Goal: Task Accomplishment & Management: Complete application form

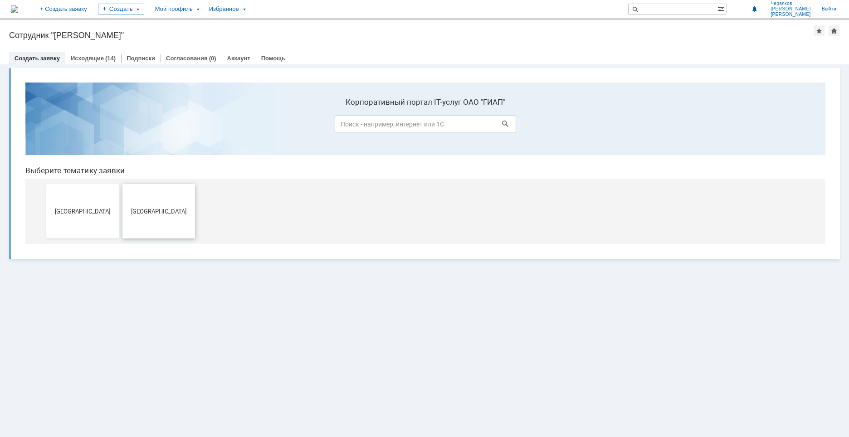
click at [147, 208] on span "[GEOGRAPHIC_DATA]" at bounding box center [158, 211] width 67 height 7
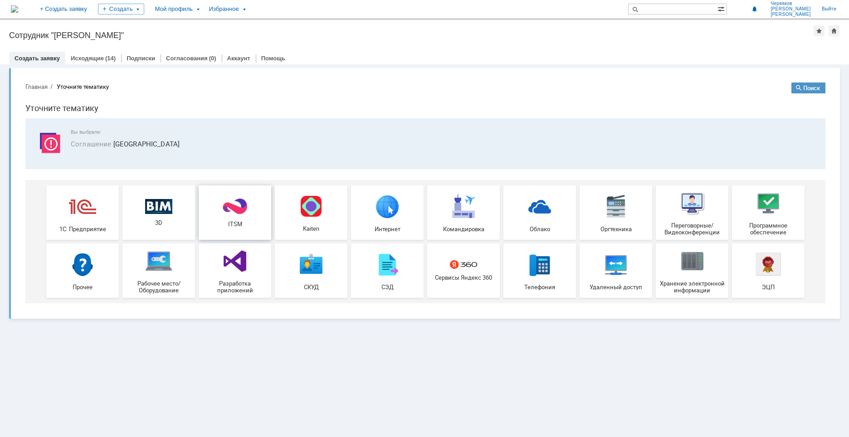
click at [228, 227] on link "ITSM" at bounding box center [235, 213] width 73 height 54
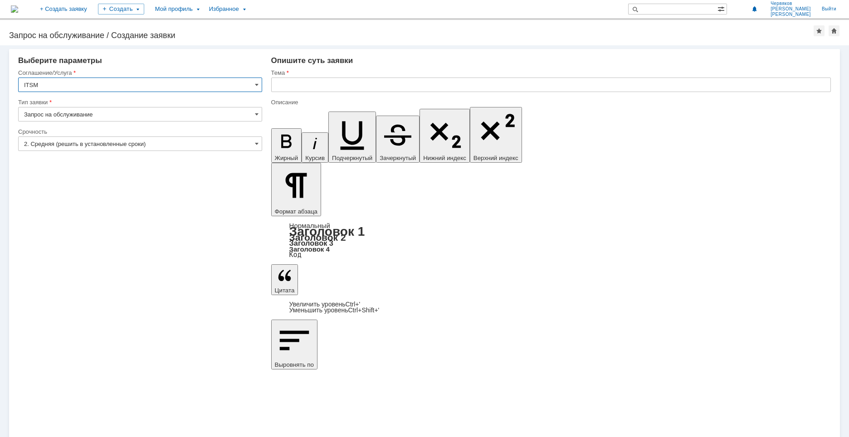
click at [162, 114] on input "Запрос на обслуживание" at bounding box center [140, 114] width 244 height 15
click at [197, 147] on input "2. Средняя (решить в установленные сроки)" at bounding box center [140, 144] width 244 height 15
type input "Запрос на обслуживание"
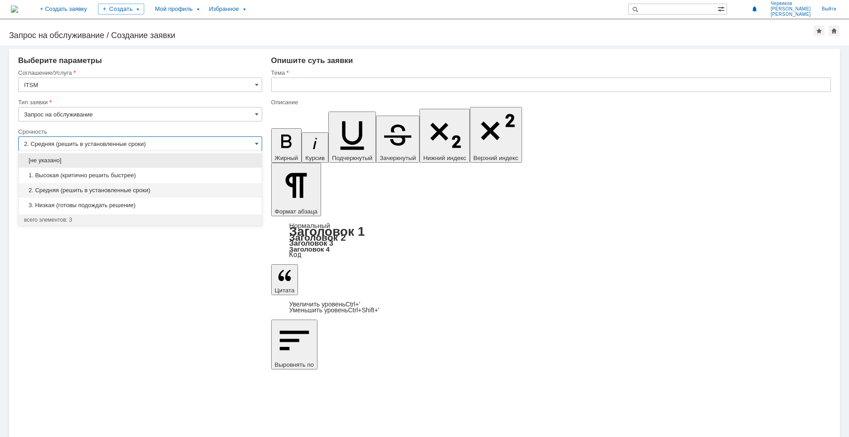
click at [197, 147] on input "2. Средняя (решить в установленные сроки)" at bounding box center [140, 144] width 244 height 15
click at [220, 78] on input "ITSM" at bounding box center [140, 85] width 244 height 15
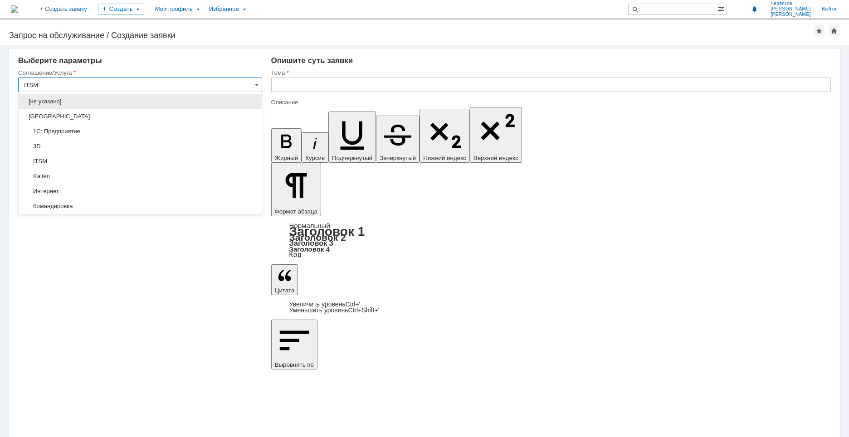
type input "2. Средняя (решить в установленные сроки)"
click at [217, 82] on input "ITSM" at bounding box center [140, 85] width 244 height 15
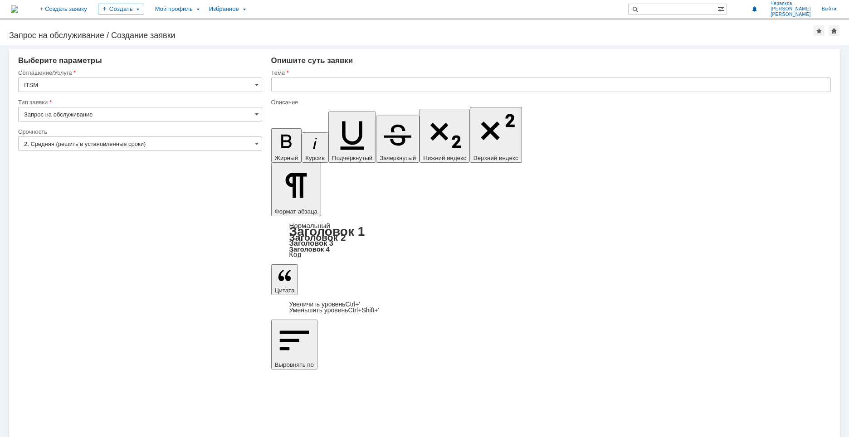
type input "ITSM"
click at [211, 118] on input "Запрос на обслуживание" at bounding box center [140, 114] width 244 height 15
click at [216, 87] on input "ITSM" at bounding box center [140, 85] width 244 height 15
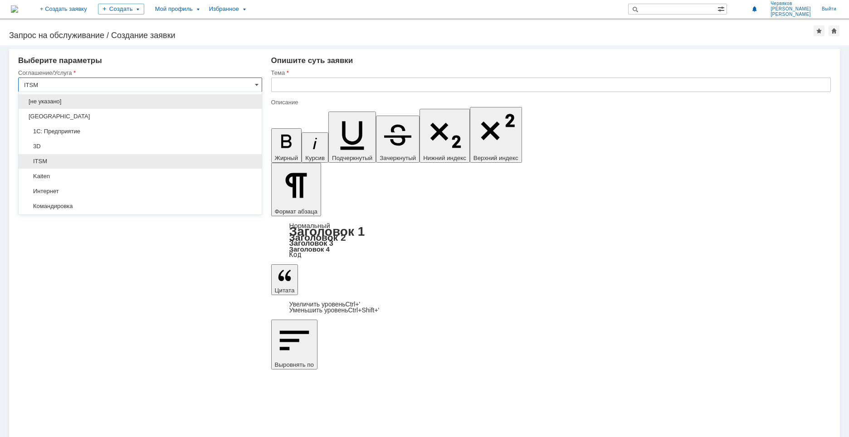
type input "Запрос на обслуживание"
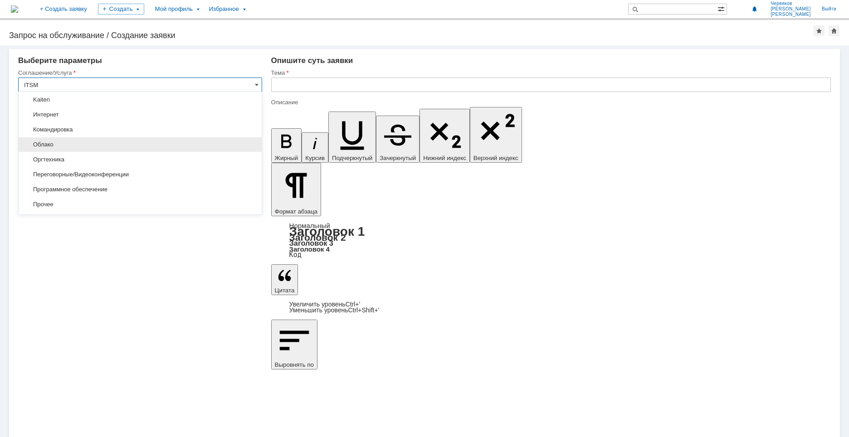
scroll to position [403, 0]
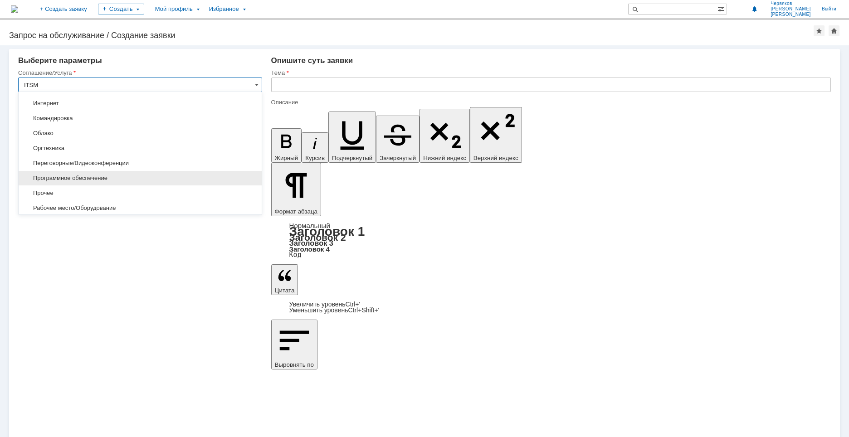
click at [81, 181] on span "Программное обеспечение" at bounding box center [140, 178] width 232 height 7
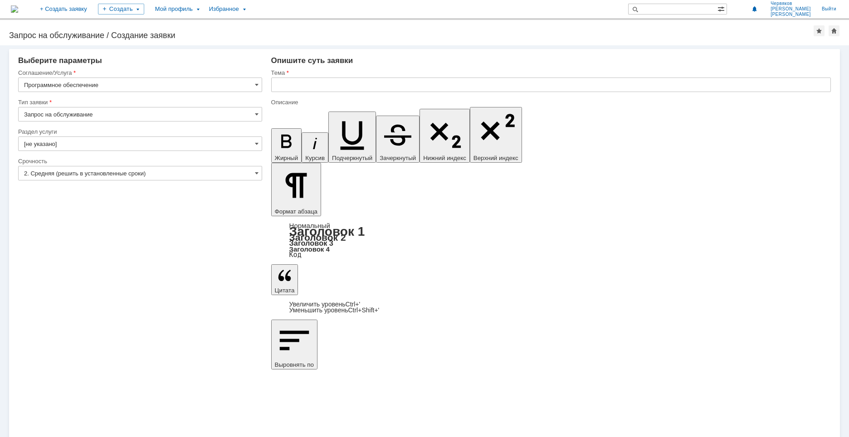
type input "Программное обеспечение"
click at [99, 145] on input "[не указано]" at bounding box center [140, 144] width 244 height 15
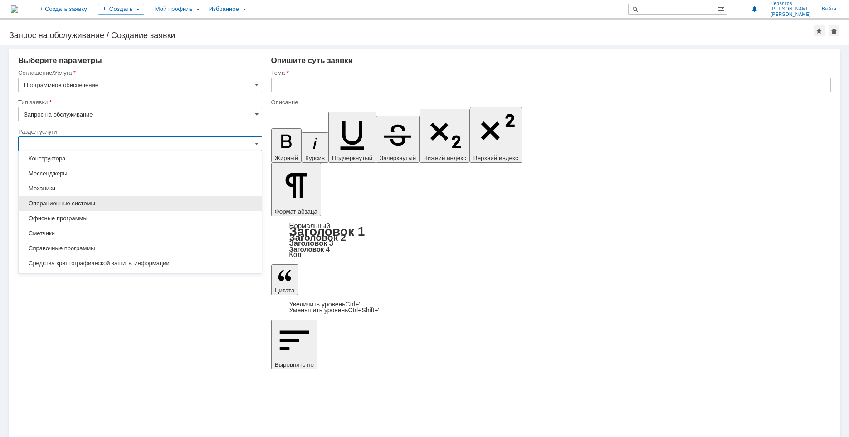
scroll to position [136, 0]
click at [82, 208] on div "Офисные программы" at bounding box center [140, 204] width 243 height 15
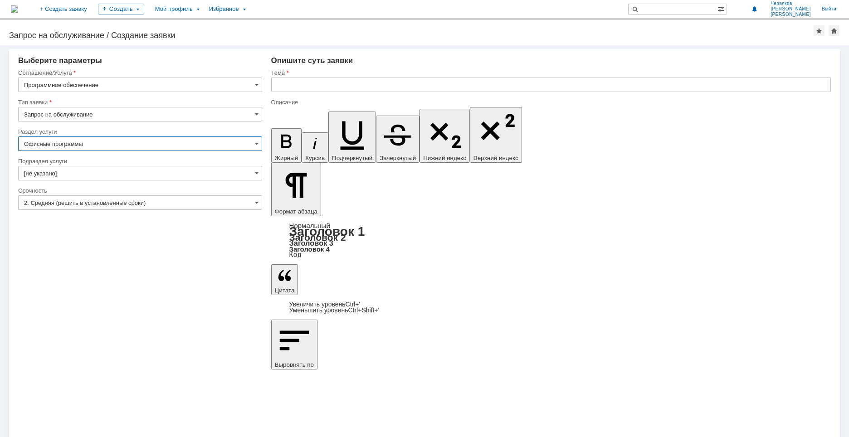
type input "Офисные программы"
click at [96, 173] on input "[не указано]" at bounding box center [140, 173] width 244 height 15
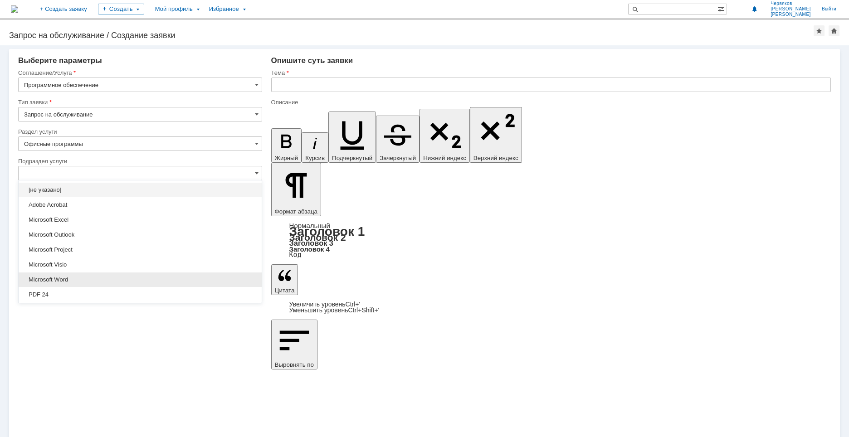
click at [75, 276] on div "Microsoft Word" at bounding box center [140, 280] width 243 height 15
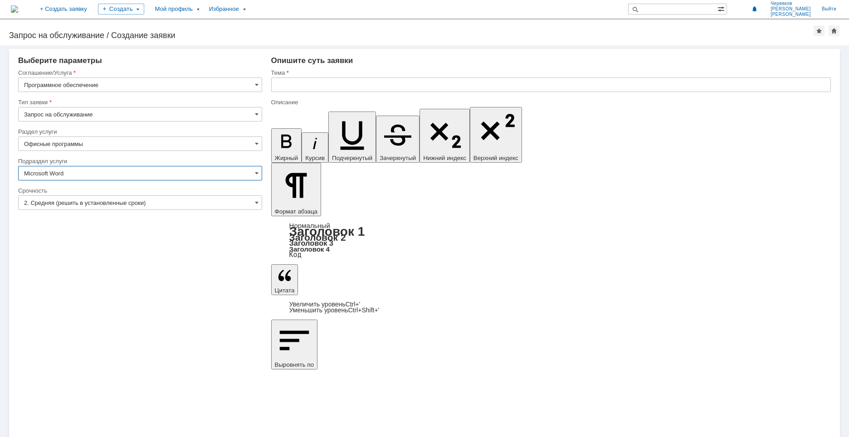
type input "Microsoft Word"
click at [134, 206] on input "2. Средняя (решить в установленные сроки)" at bounding box center [140, 203] width 244 height 15
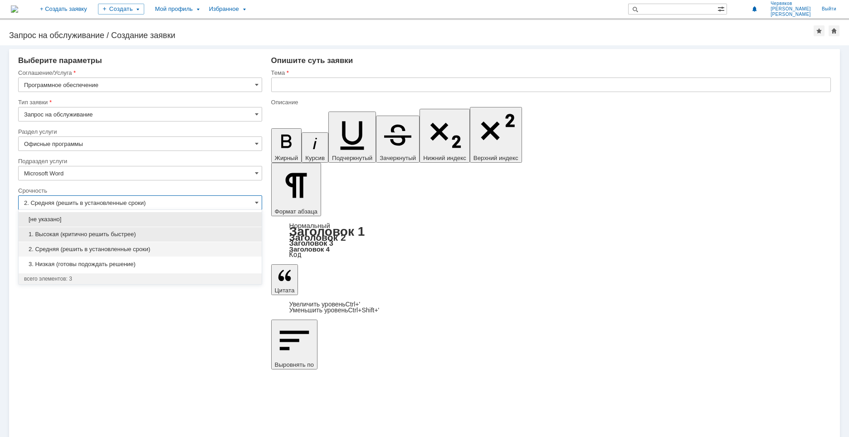
click at [116, 237] on span "1. Высокая (критично решить быстрее)" at bounding box center [140, 234] width 232 height 7
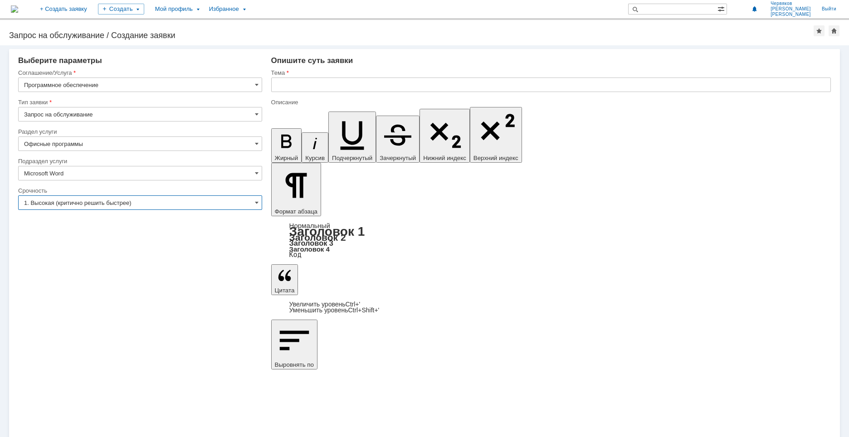
type input "1. Высокая (критично решить быстрее)"
click at [339, 87] on input "text" at bounding box center [551, 85] width 560 height 15
click at [30, 304] on div "Внимание! Выберите параметры Соглашение/Услуга Программное обеспечение Тип заяв…" at bounding box center [424, 241] width 849 height 392
click at [323, 84] on input "text" at bounding box center [551, 85] width 560 height 15
type input "Microsoft Word"
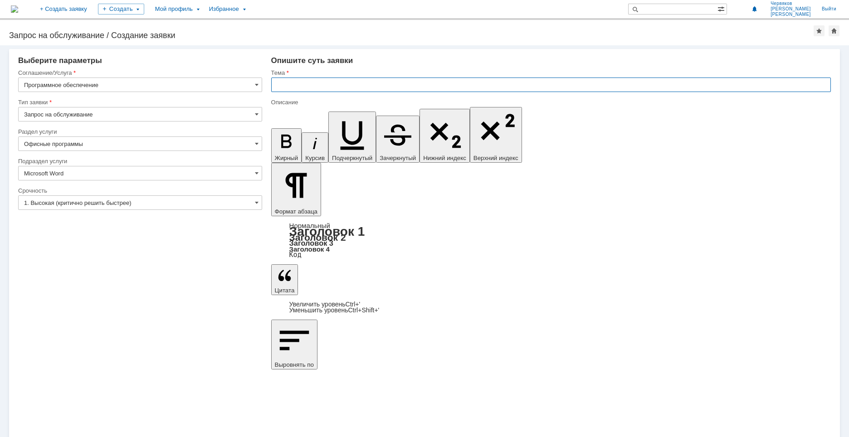
paste input "Microsoft Word"
click at [345, 85] on input "Microsoft Word" at bounding box center [551, 85] width 560 height 15
click at [330, 86] on input "Microsoft Word" at bounding box center [551, 85] width 560 height 15
drag, startPoint x: 324, startPoint y: 85, endPoint x: 304, endPoint y: 88, distance: 19.4
click at [304, 88] on input "Microsoft Word" at bounding box center [551, 85] width 560 height 15
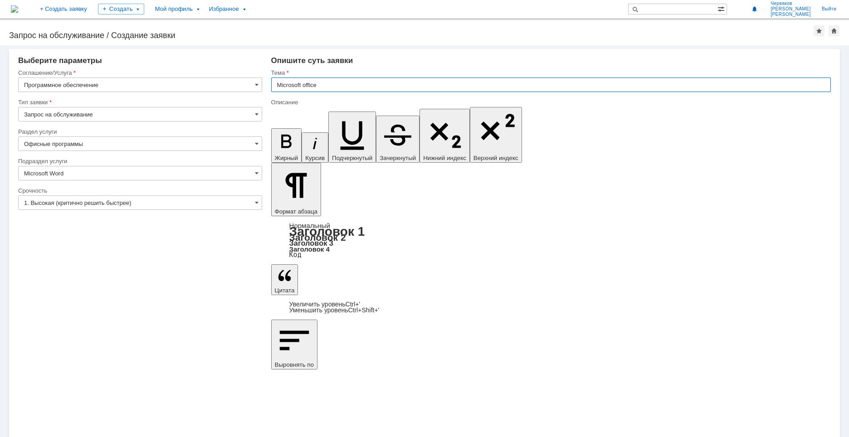
type input "Microsoft office"
drag, startPoint x: 332, startPoint y: 88, endPoint x: 265, endPoint y: 96, distance: 67.7
drag, startPoint x: 326, startPoint y: 81, endPoint x: 277, endPoint y: 89, distance: 49.7
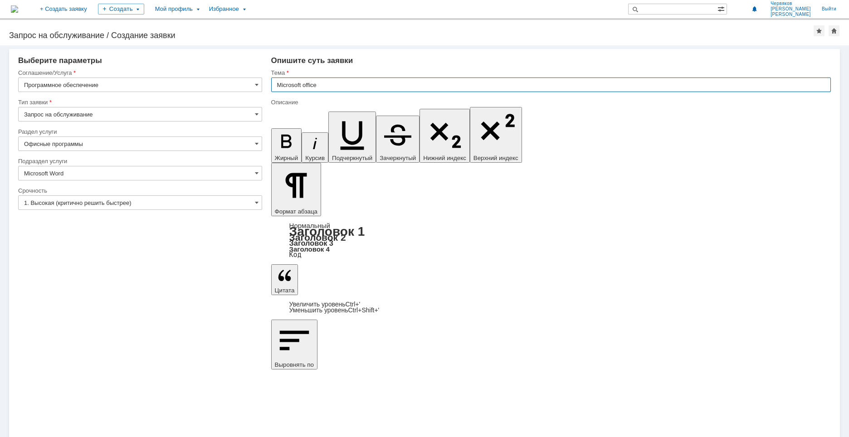
click at [277, 89] on input "Microsoft office" at bounding box center [551, 85] width 560 height 15
